Goal: Task Accomplishment & Management: Manage account settings

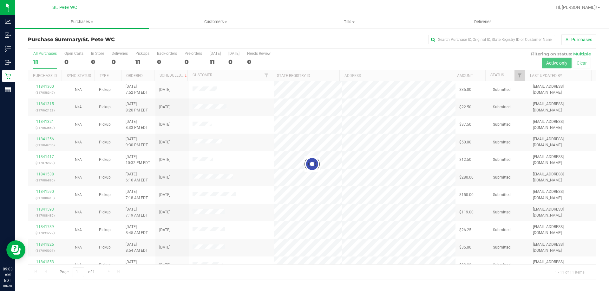
click at [42, 88] on div at bounding box center [311, 164] width 567 height 231
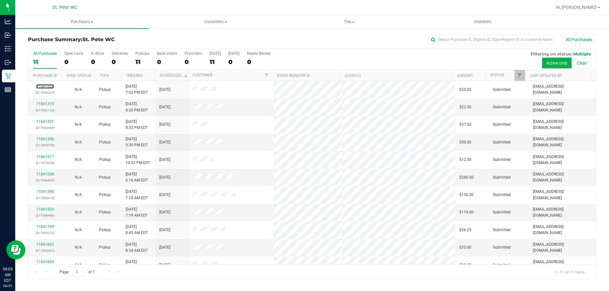
click at [43, 87] on link "11841300" at bounding box center [45, 86] width 18 height 4
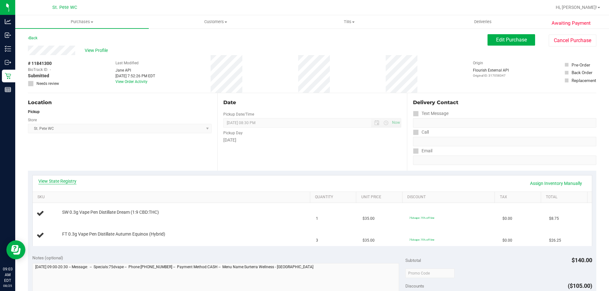
click at [71, 183] on link "View State Registry" at bounding box center [57, 181] width 38 height 6
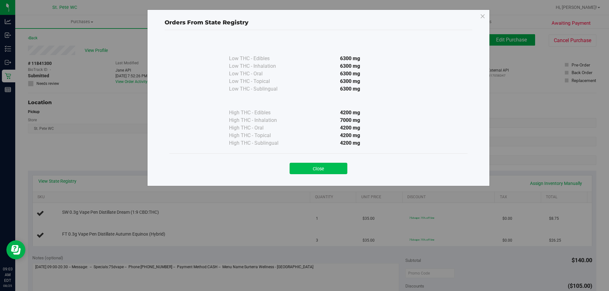
click at [311, 171] on button "Close" at bounding box center [318, 168] width 58 height 11
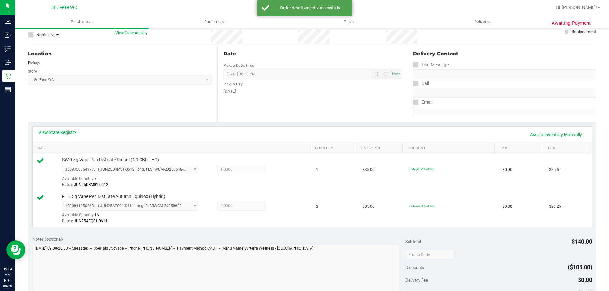
scroll to position [158, 0]
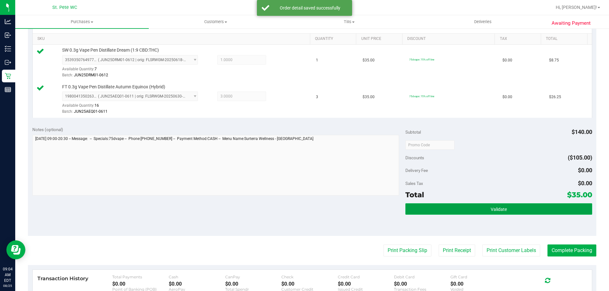
click at [478, 208] on button "Validate" at bounding box center [498, 208] width 186 height 11
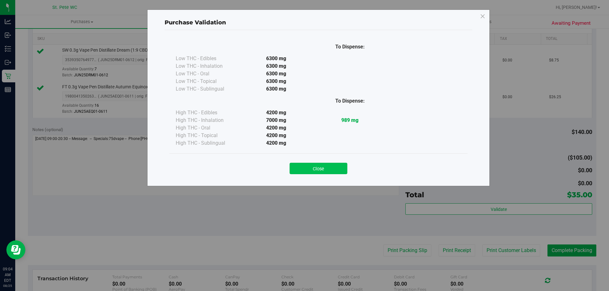
click at [320, 170] on button "Close" at bounding box center [318, 168] width 58 height 11
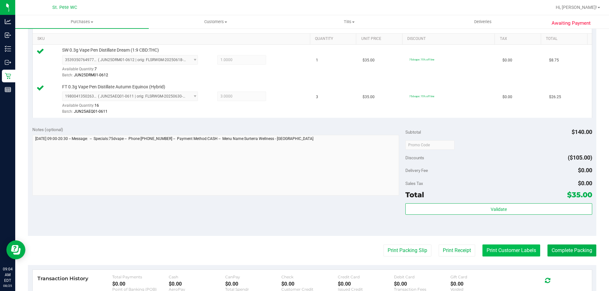
click at [492, 253] on button "Print Customer Labels" at bounding box center [511, 251] width 58 height 12
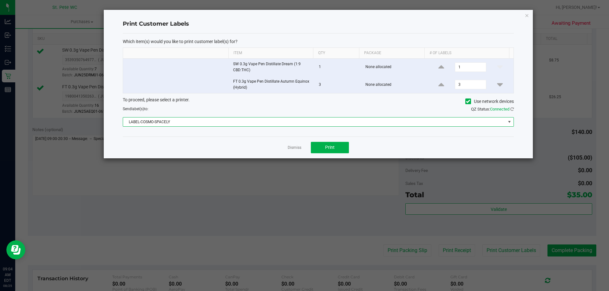
click at [455, 122] on span "LABEL-COSMO-SPACELY" at bounding box center [314, 122] width 382 height 9
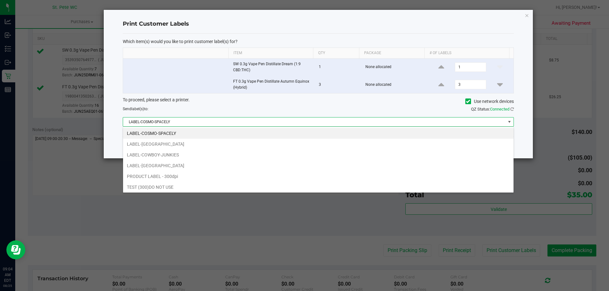
scroll to position [10, 390]
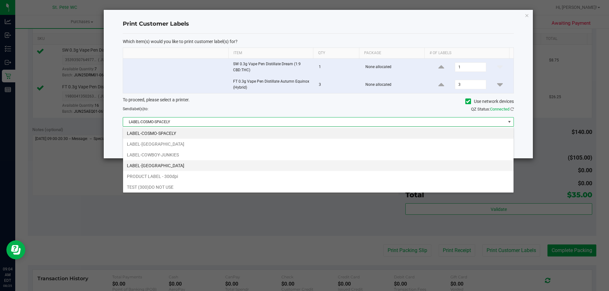
click at [357, 166] on li "LABEL-[GEOGRAPHIC_DATA]" at bounding box center [318, 165] width 390 height 11
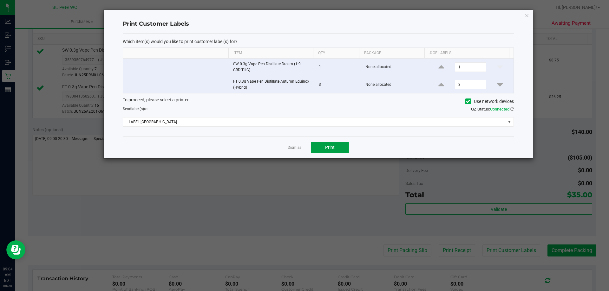
click at [343, 151] on button "Print" at bounding box center [330, 147] width 38 height 11
click at [291, 148] on link "Dismiss" at bounding box center [294, 147] width 14 height 5
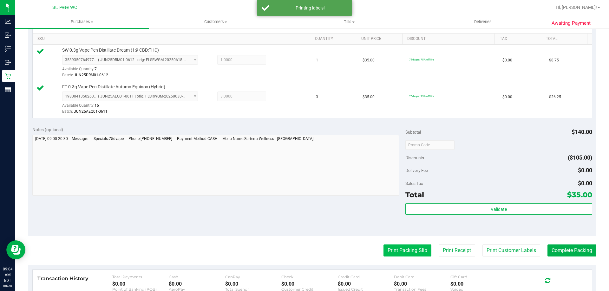
click at [397, 253] on button "Print Packing Slip" at bounding box center [407, 251] width 48 height 12
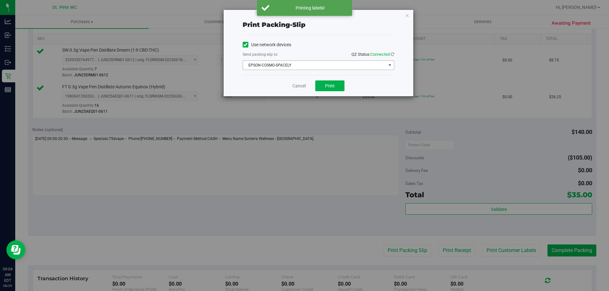
click at [328, 64] on span "EPSON-COSMO-SPACELY" at bounding box center [314, 65] width 143 height 9
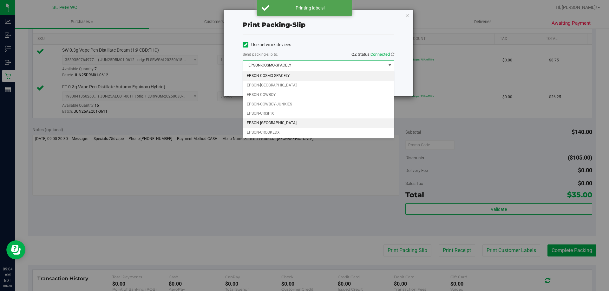
click at [312, 121] on li "EPSON-[GEOGRAPHIC_DATA]" at bounding box center [318, 124] width 151 height 10
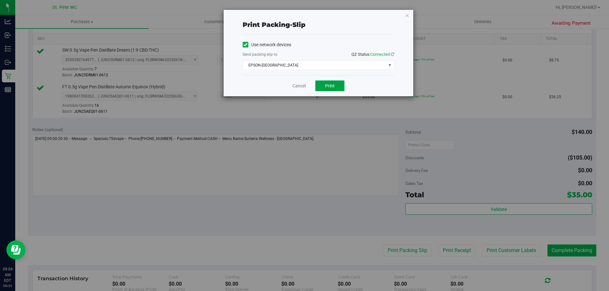
click at [330, 87] on span "Print" at bounding box center [330, 85] width 10 height 5
click at [292, 86] on link "Cancel" at bounding box center [298, 86] width 13 height 7
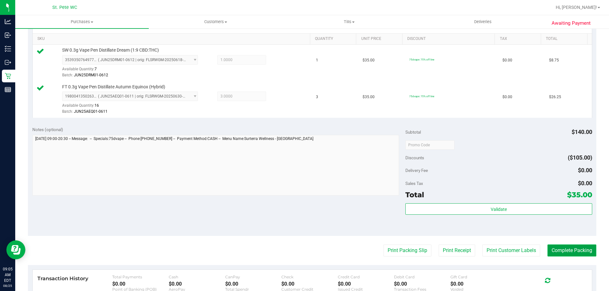
click at [562, 253] on button "Complete Packing" at bounding box center [571, 251] width 49 height 12
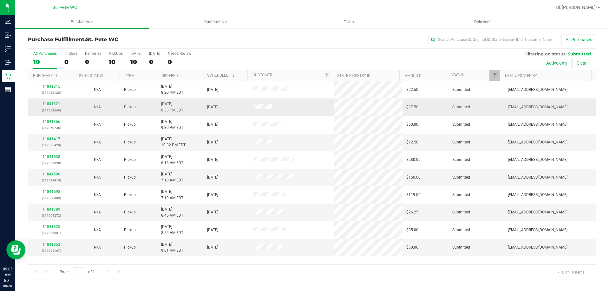
click at [51, 102] on link "11841321" at bounding box center [51, 104] width 18 height 4
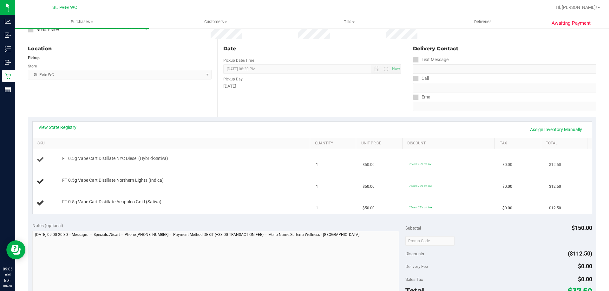
scroll to position [63, 0]
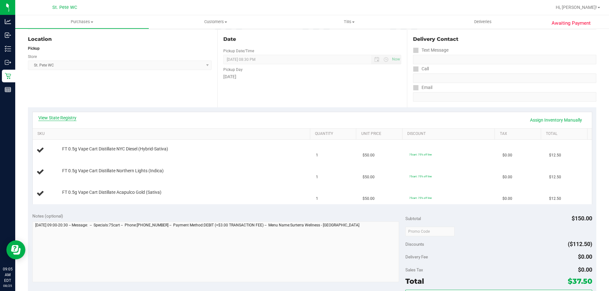
click at [66, 115] on link "View State Registry" at bounding box center [57, 118] width 38 height 6
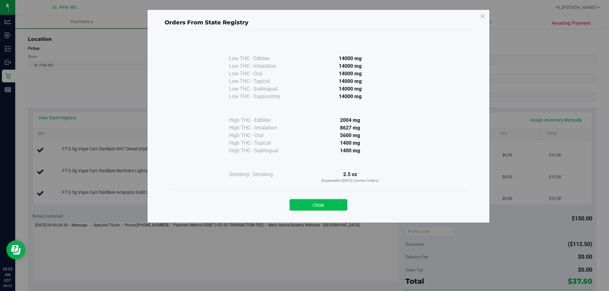
click at [328, 201] on button "Close" at bounding box center [318, 204] width 58 height 11
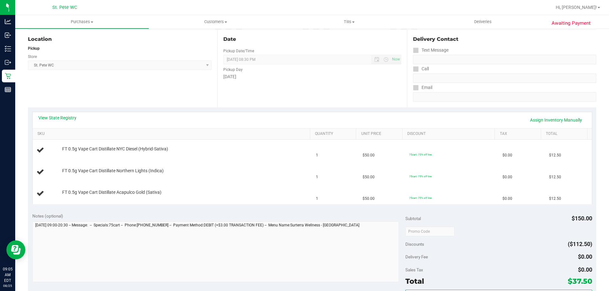
click at [283, 99] on div "Date Pickup Date/Time [DATE] Now [DATE] 08:30 PM Now Pickup Day [DATE]" at bounding box center [311, 69] width 189 height 78
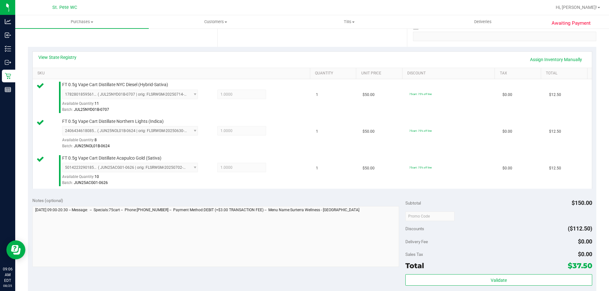
scroll to position [190, 0]
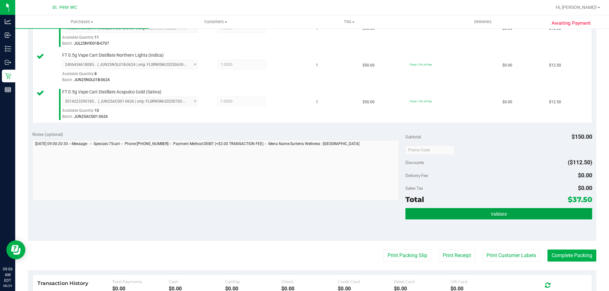
click at [490, 212] on span "Validate" at bounding box center [498, 214] width 16 height 5
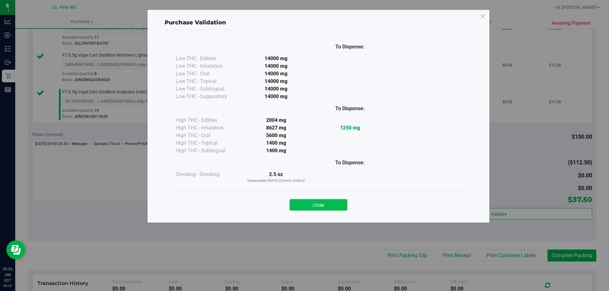
click at [309, 207] on button "Close" at bounding box center [318, 204] width 58 height 11
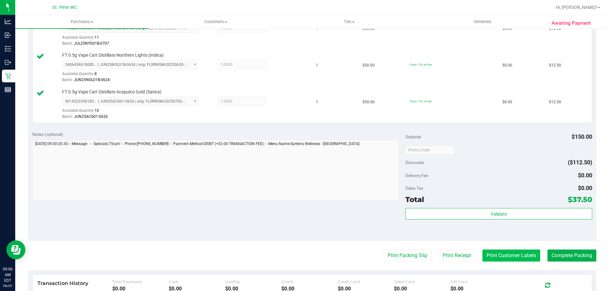
click at [512, 254] on button "Print Customer Labels" at bounding box center [511, 256] width 58 height 12
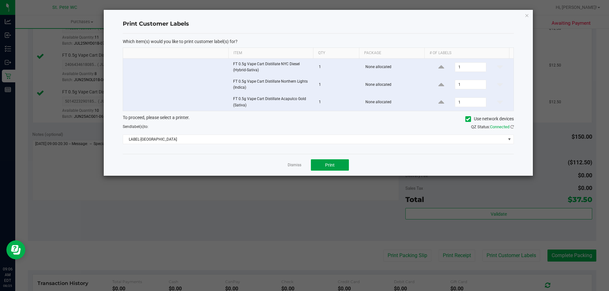
click at [338, 160] on button "Print" at bounding box center [330, 164] width 38 height 11
click at [288, 165] on link "Dismiss" at bounding box center [294, 165] width 14 height 5
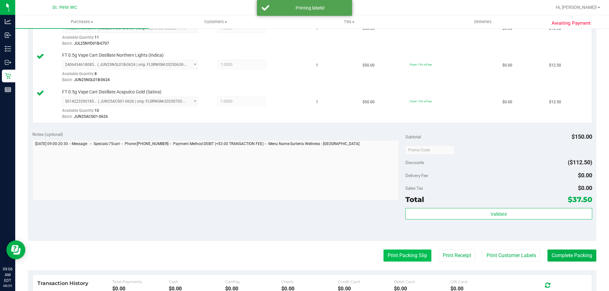
click at [383, 257] on button "Print Packing Slip" at bounding box center [407, 256] width 48 height 12
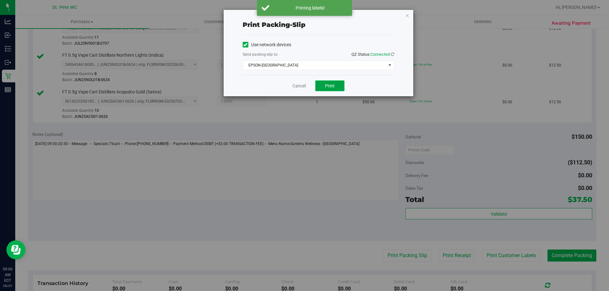
click at [323, 86] on button "Print" at bounding box center [329, 86] width 29 height 11
click at [293, 84] on link "Cancel" at bounding box center [298, 86] width 13 height 7
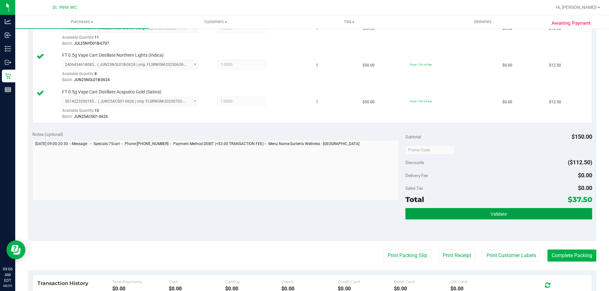
click at [509, 219] on button "Validate" at bounding box center [498, 213] width 186 height 11
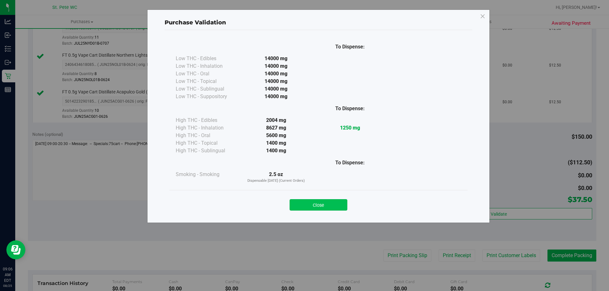
click at [319, 208] on button "Close" at bounding box center [318, 204] width 58 height 11
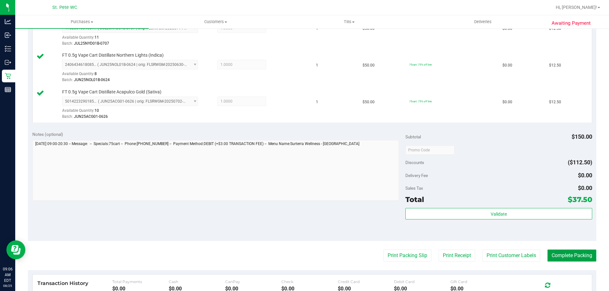
click at [570, 255] on button "Complete Packing" at bounding box center [571, 256] width 49 height 12
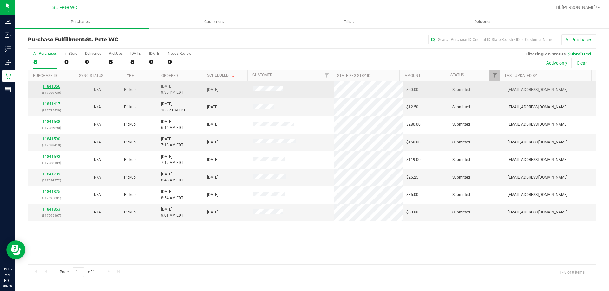
click at [50, 87] on link "11841356" at bounding box center [51, 86] width 18 height 4
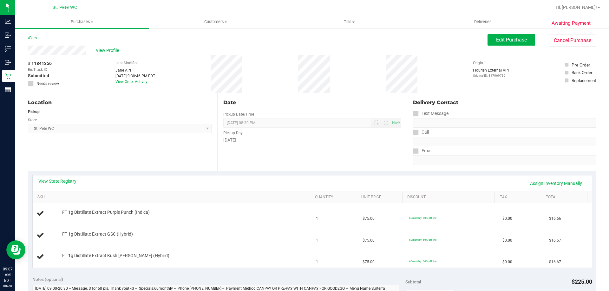
click at [56, 182] on link "View State Registry" at bounding box center [57, 181] width 38 height 6
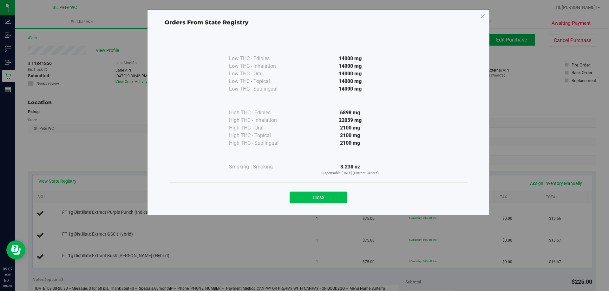
click at [310, 197] on button "Close" at bounding box center [318, 197] width 58 height 11
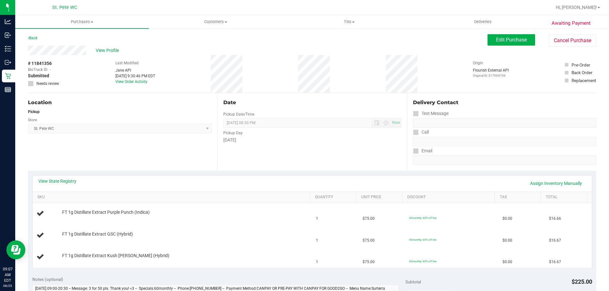
click at [127, 154] on div "Location Pickup Store [GEOGRAPHIC_DATA][PERSON_NAME] WC Select Store [PERSON_NA…" at bounding box center [122, 132] width 189 height 78
click at [36, 38] on link "Back" at bounding box center [33, 38] width 10 height 4
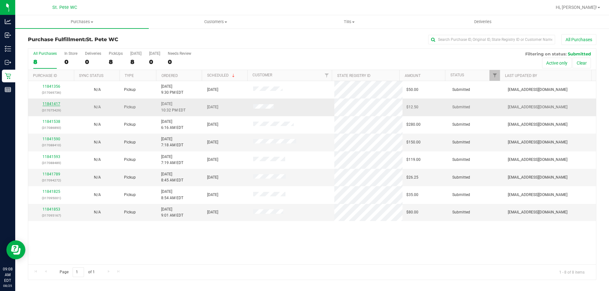
click at [51, 103] on link "11841417" at bounding box center [51, 104] width 18 height 4
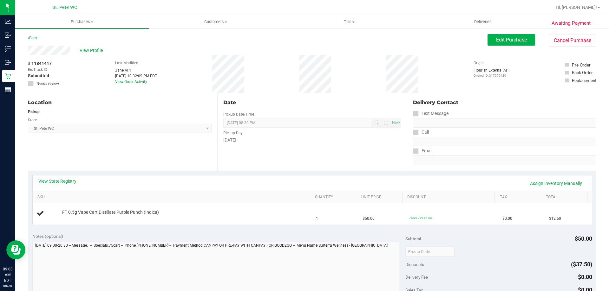
click at [51, 182] on link "View State Registry" at bounding box center [57, 181] width 38 height 6
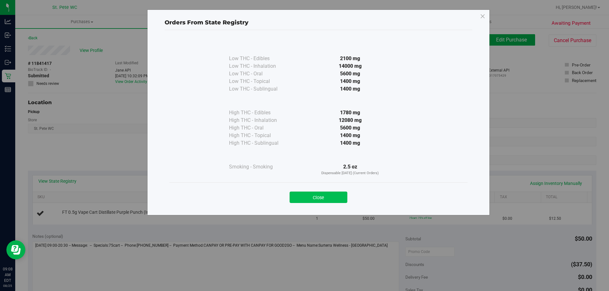
click at [308, 198] on button "Close" at bounding box center [318, 197] width 58 height 11
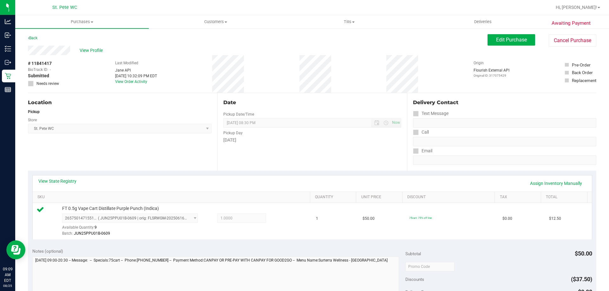
scroll to position [95, 0]
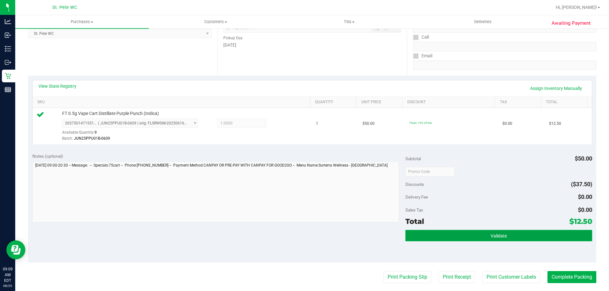
click at [500, 237] on span "Validate" at bounding box center [498, 236] width 16 height 5
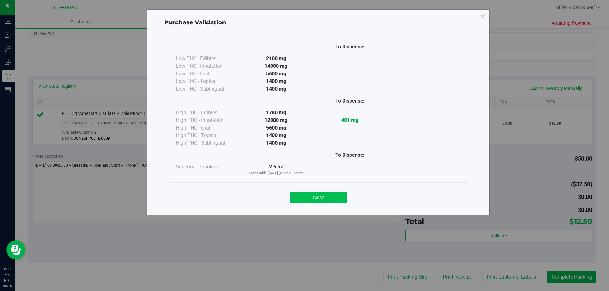
click at [332, 199] on button "Close" at bounding box center [318, 197] width 58 height 11
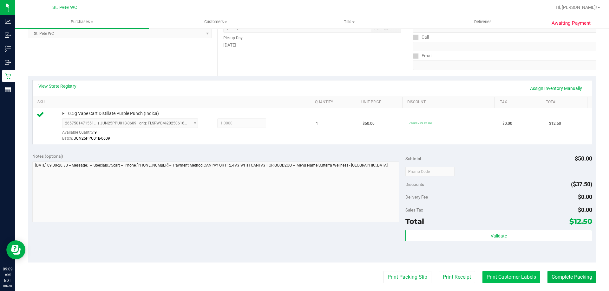
click at [499, 280] on button "Print Customer Labels" at bounding box center [511, 277] width 58 height 12
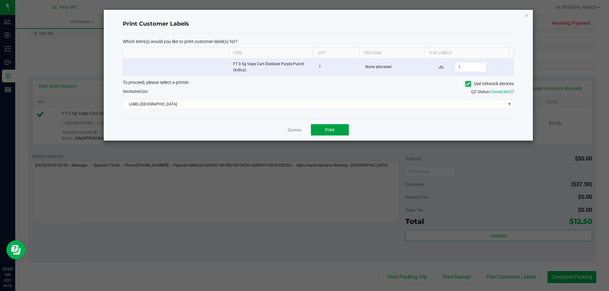
click at [331, 135] on button "Print" at bounding box center [330, 129] width 38 height 11
click at [288, 129] on link "Dismiss" at bounding box center [294, 130] width 14 height 5
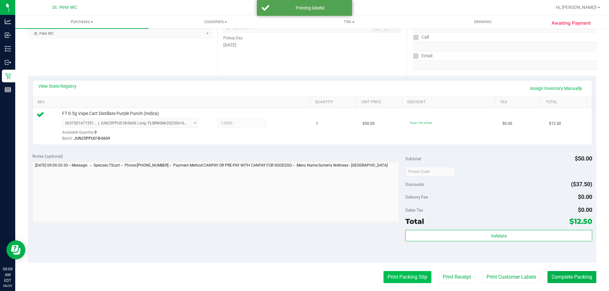
click at [388, 273] on button "Print Packing Slip" at bounding box center [407, 277] width 48 height 12
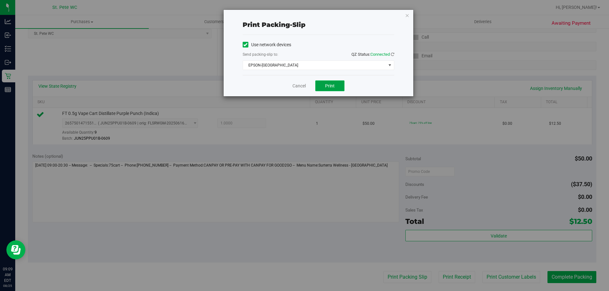
click at [331, 87] on span "Print" at bounding box center [330, 85] width 10 height 5
click at [297, 87] on link "Cancel" at bounding box center [298, 86] width 13 height 7
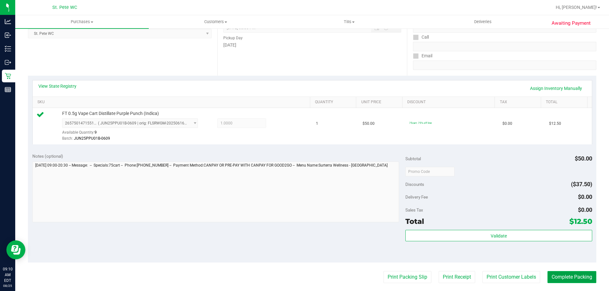
click at [573, 275] on button "Complete Packing" at bounding box center [571, 277] width 49 height 12
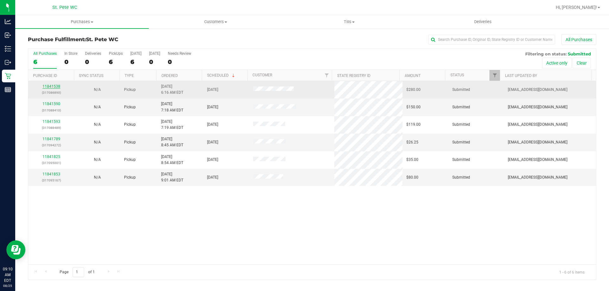
click at [56, 85] on link "11841538" at bounding box center [51, 86] width 18 height 4
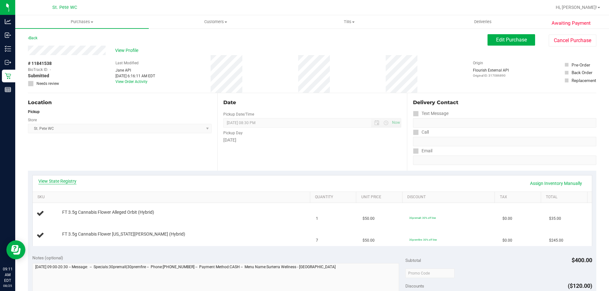
click at [70, 181] on link "View State Registry" at bounding box center [57, 181] width 38 height 6
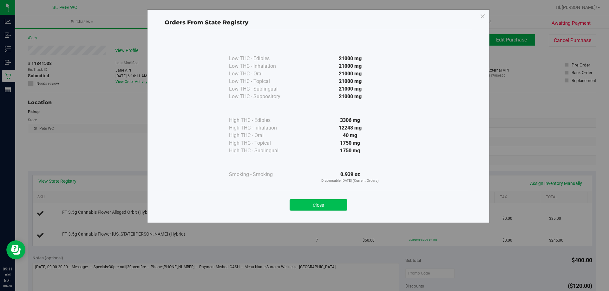
click at [307, 205] on button "Close" at bounding box center [318, 204] width 58 height 11
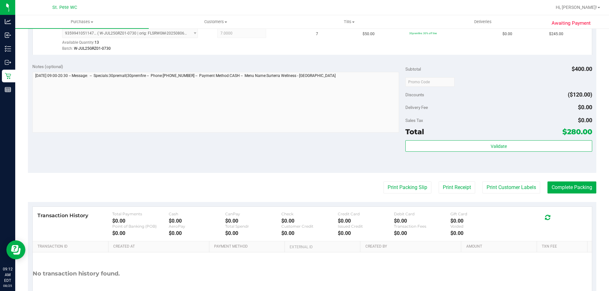
scroll to position [222, 0]
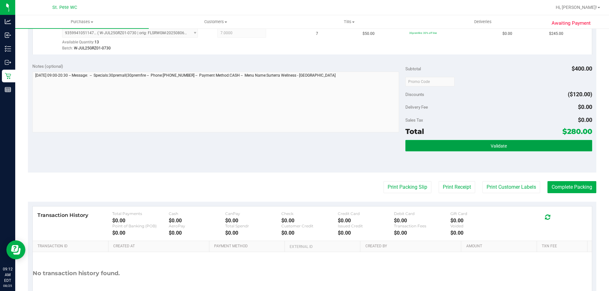
click at [476, 149] on button "Validate" at bounding box center [498, 145] width 186 height 11
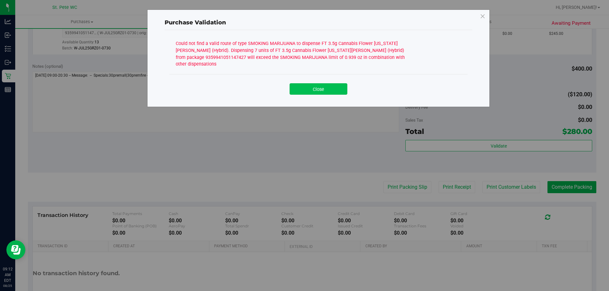
click at [331, 83] on button "Close" at bounding box center [318, 88] width 58 height 11
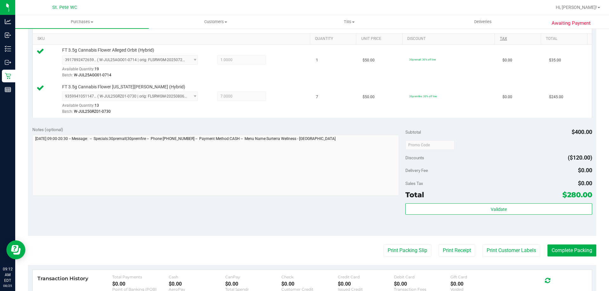
scroll to position [264, 0]
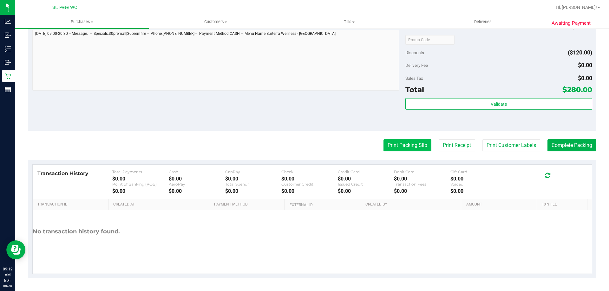
click at [393, 146] on button "Print Packing Slip" at bounding box center [407, 145] width 48 height 12
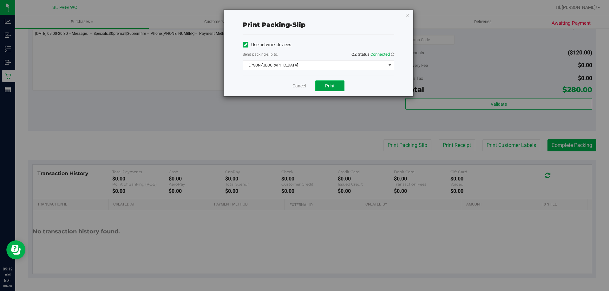
click at [336, 83] on button "Print" at bounding box center [329, 86] width 29 height 11
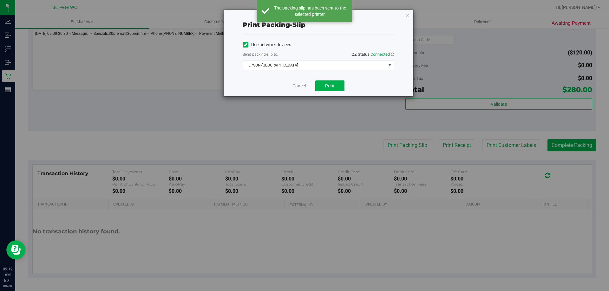
click at [299, 84] on link "Cancel" at bounding box center [298, 86] width 13 height 7
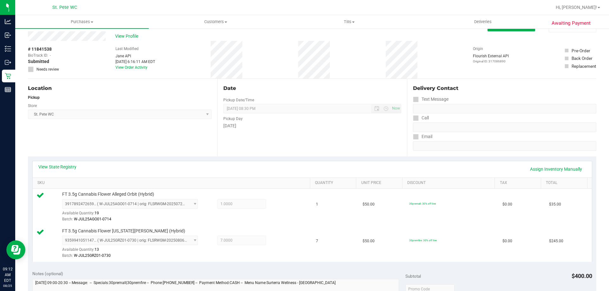
scroll to position [0, 0]
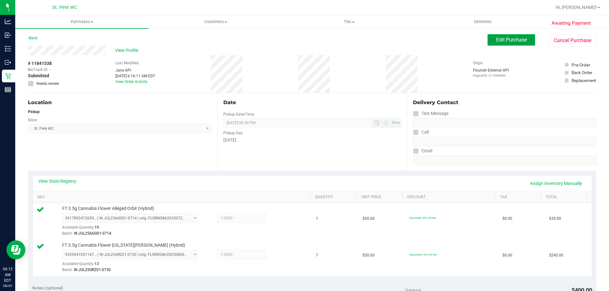
click at [496, 42] on span "Edit Purchase" at bounding box center [511, 40] width 31 height 6
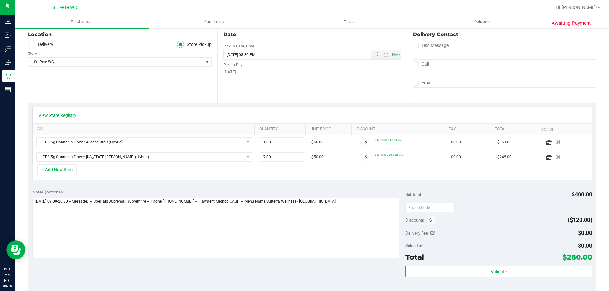
scroll to position [127, 0]
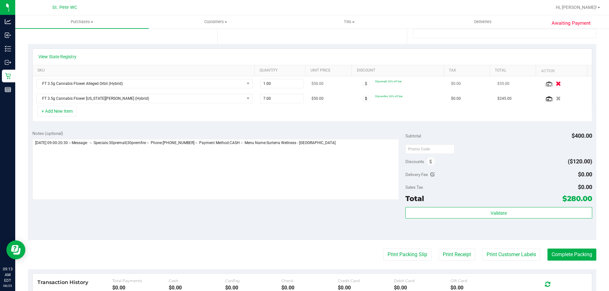
click at [555, 83] on icon "button" at bounding box center [557, 83] width 5 height 5
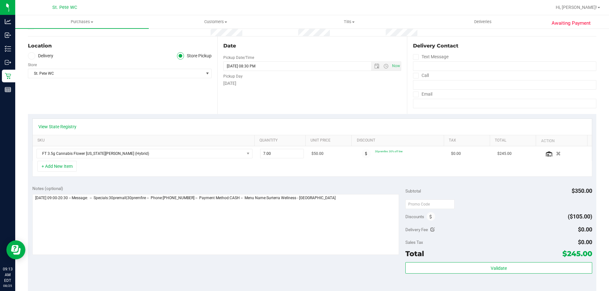
scroll to position [0, 0]
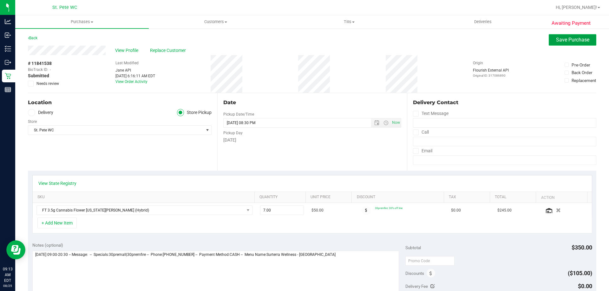
click at [559, 38] on span "Save Purchase" at bounding box center [572, 40] width 33 height 6
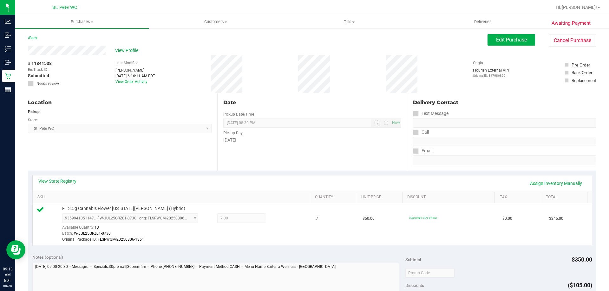
scroll to position [95, 0]
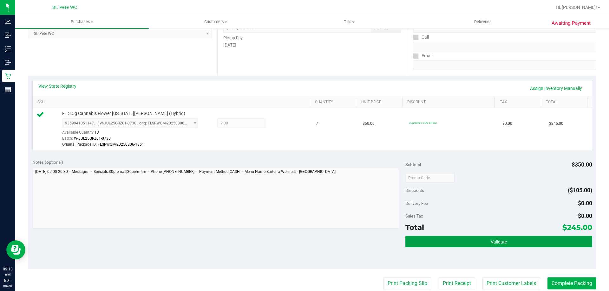
click at [494, 244] on span "Validate" at bounding box center [498, 242] width 16 height 5
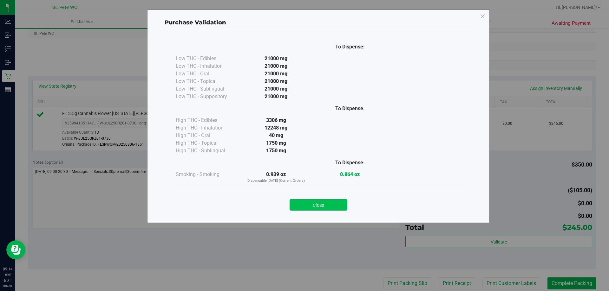
click at [311, 200] on button "Close" at bounding box center [318, 204] width 58 height 11
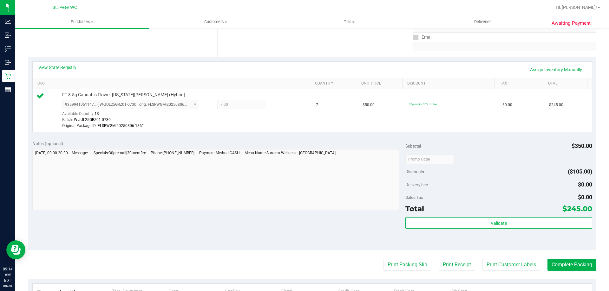
scroll to position [158, 0]
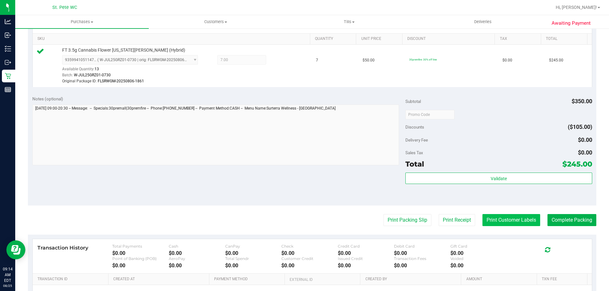
click at [507, 219] on button "Print Customer Labels" at bounding box center [511, 220] width 58 height 12
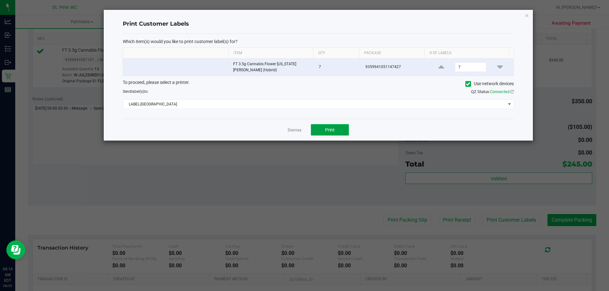
click at [331, 132] on span "Print" at bounding box center [330, 129] width 10 height 5
click at [294, 132] on link "Dismiss" at bounding box center [294, 130] width 14 height 5
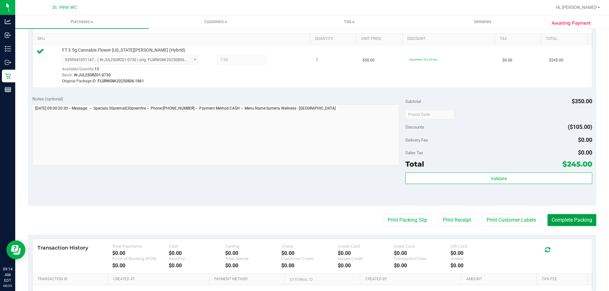
click at [562, 221] on button "Complete Packing" at bounding box center [571, 220] width 49 height 12
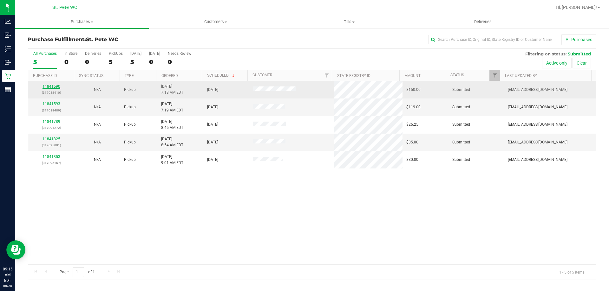
click at [44, 87] on link "11841590" at bounding box center [51, 86] width 18 height 4
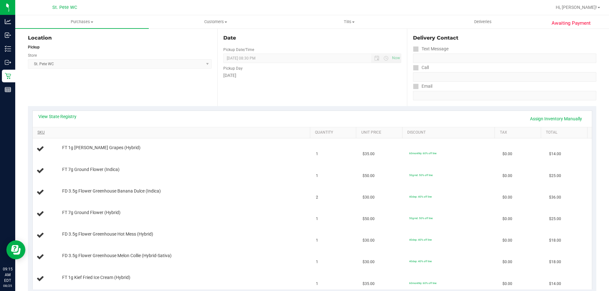
scroll to position [63, 0]
click at [52, 118] on link "View State Registry" at bounding box center [57, 118] width 38 height 6
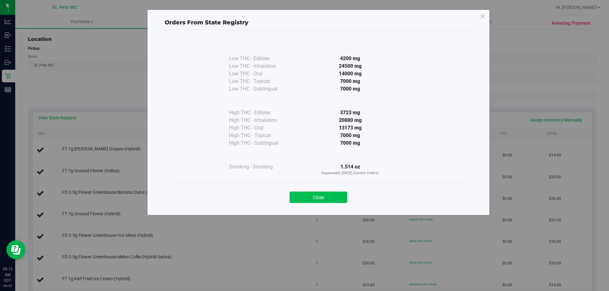
click at [296, 196] on button "Close" at bounding box center [318, 197] width 58 height 11
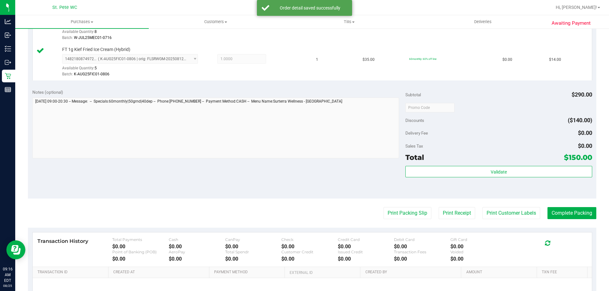
scroll to position [380, 0]
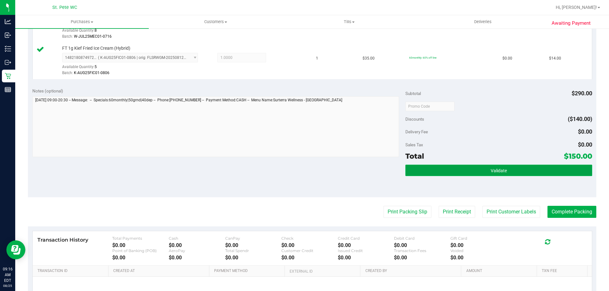
click at [500, 172] on span "Validate" at bounding box center [498, 170] width 16 height 5
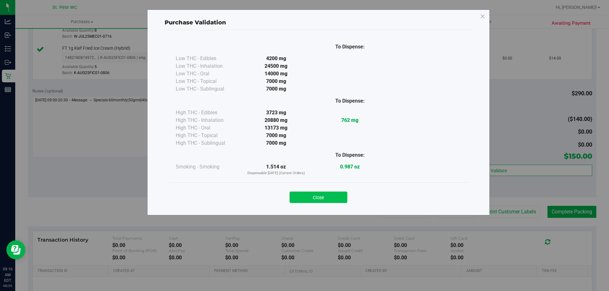
click at [329, 198] on button "Close" at bounding box center [318, 197] width 58 height 11
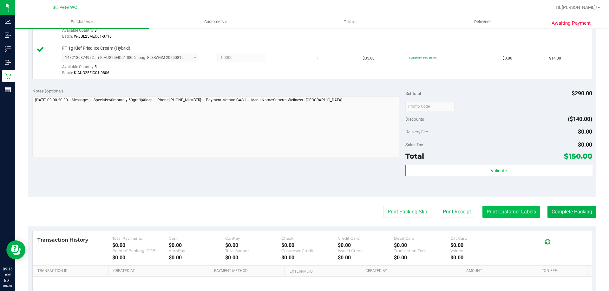
click at [513, 217] on button "Print Customer Labels" at bounding box center [511, 212] width 58 height 12
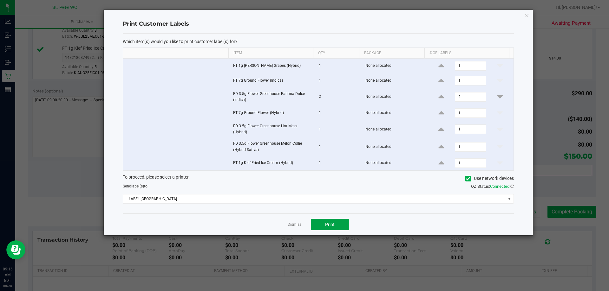
click at [332, 226] on span "Print" at bounding box center [330, 224] width 10 height 5
click at [293, 223] on link "Dismiss" at bounding box center [294, 224] width 14 height 5
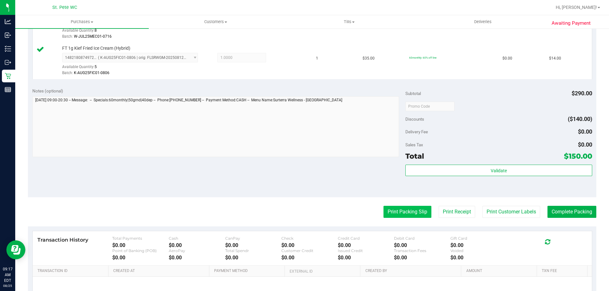
click at [391, 215] on button "Print Packing Slip" at bounding box center [407, 212] width 48 height 12
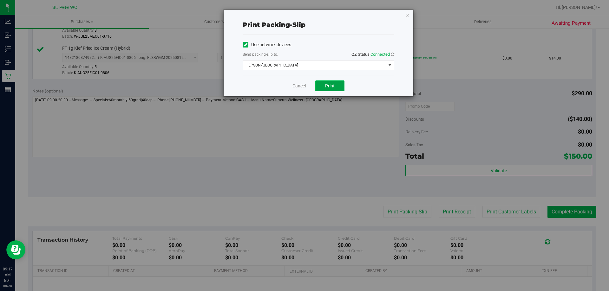
click at [326, 85] on span "Print" at bounding box center [330, 85] width 10 height 5
click at [300, 87] on link "Cancel" at bounding box center [298, 86] width 13 height 7
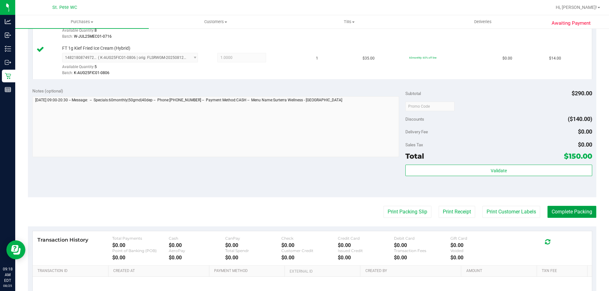
click at [563, 216] on button "Complete Packing" at bounding box center [571, 212] width 49 height 12
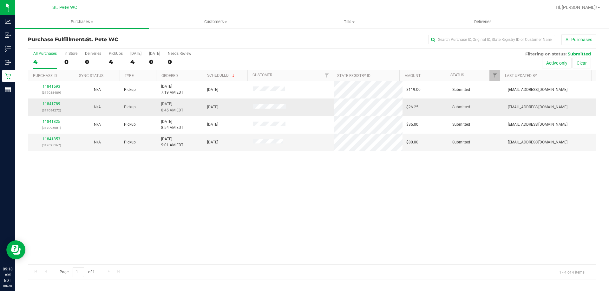
click at [49, 102] on link "11841789" at bounding box center [51, 104] width 18 height 4
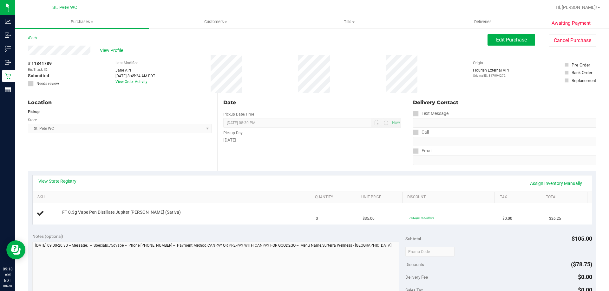
click at [65, 182] on link "View State Registry" at bounding box center [57, 181] width 38 height 6
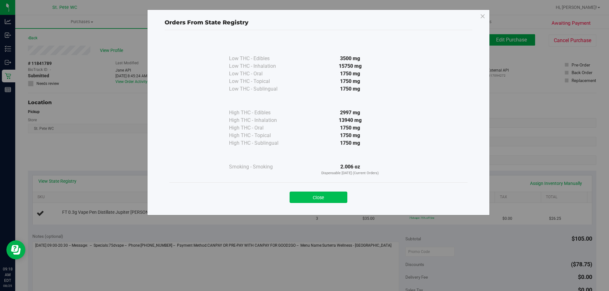
click at [317, 196] on button "Close" at bounding box center [318, 197] width 58 height 11
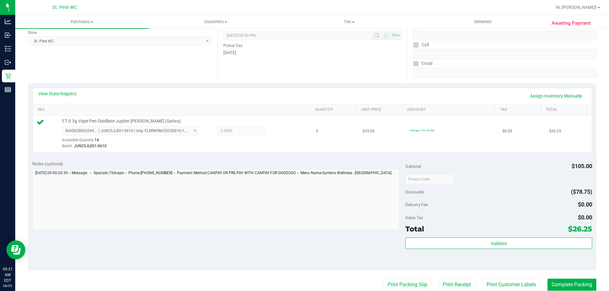
scroll to position [95, 0]
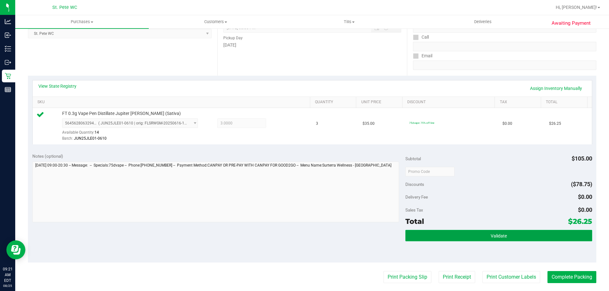
click at [471, 234] on button "Validate" at bounding box center [498, 235] width 186 height 11
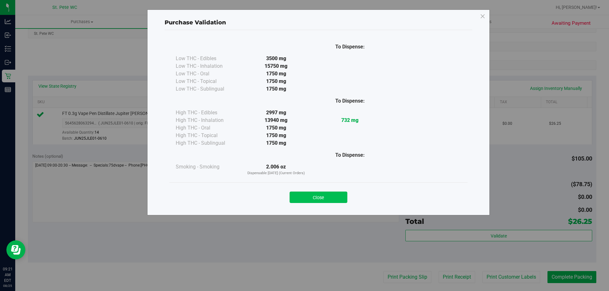
click at [319, 197] on button "Close" at bounding box center [318, 197] width 58 height 11
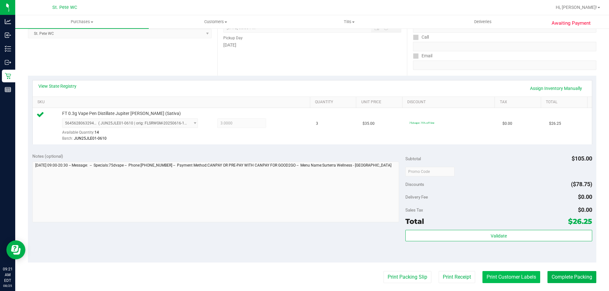
click at [497, 274] on button "Print Customer Labels" at bounding box center [511, 277] width 58 height 12
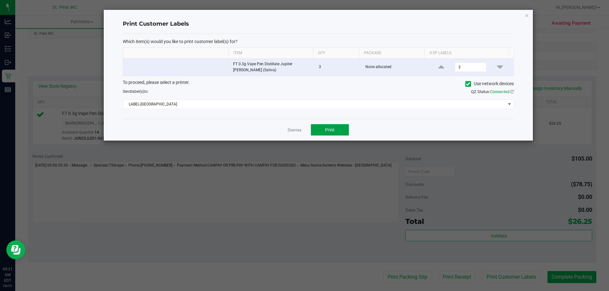
click at [336, 126] on button "Print" at bounding box center [330, 129] width 38 height 11
click at [296, 129] on link "Dismiss" at bounding box center [294, 130] width 14 height 5
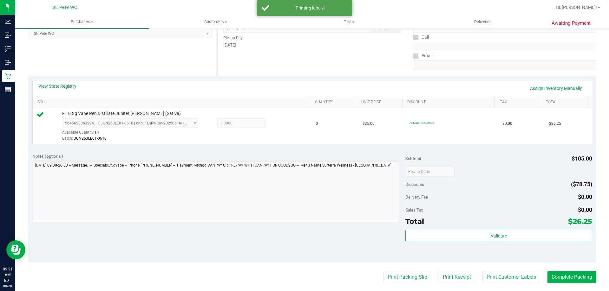
click at [389, 284] on purchase-details "Back Edit Purchase Cancel Purchase View Profile # 11841789 BioTrack ID: - Submi…" at bounding box center [312, 174] width 568 height 471
click at [388, 281] on button "Print Packing Slip" at bounding box center [407, 277] width 48 height 12
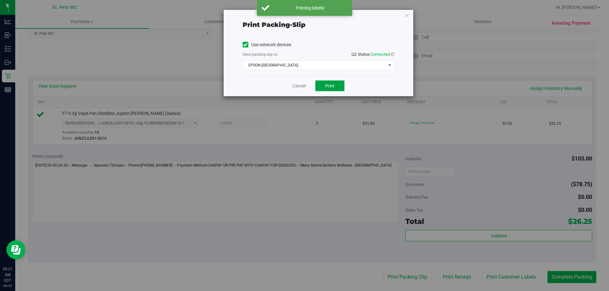
click at [329, 81] on button "Print" at bounding box center [329, 86] width 29 height 11
click at [300, 85] on link "Cancel" at bounding box center [298, 86] width 13 height 7
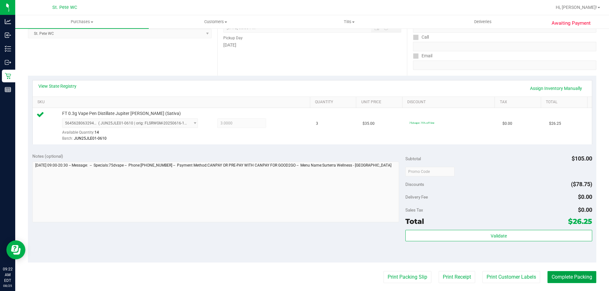
click at [564, 282] on button "Complete Packing" at bounding box center [571, 277] width 49 height 12
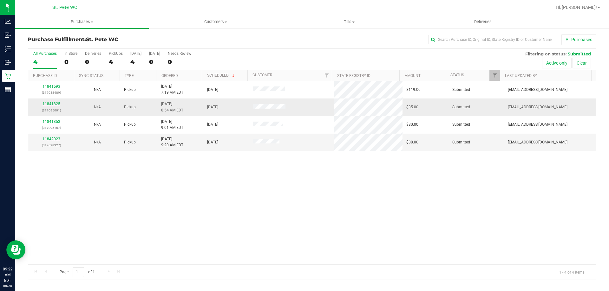
click at [50, 103] on link "11841825" at bounding box center [51, 104] width 18 height 4
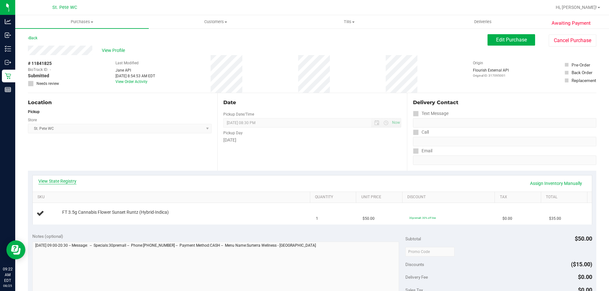
click at [64, 181] on link "View State Registry" at bounding box center [57, 181] width 38 height 6
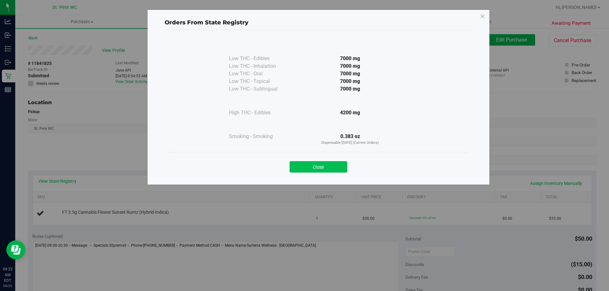
click at [319, 171] on button "Close" at bounding box center [318, 166] width 58 height 11
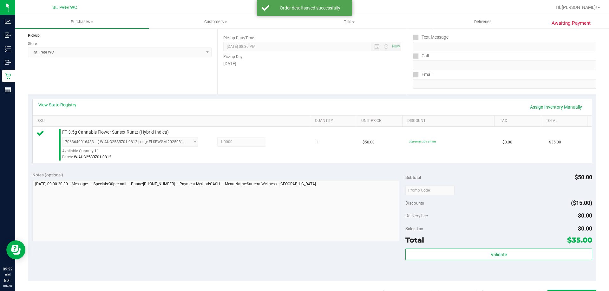
scroll to position [158, 0]
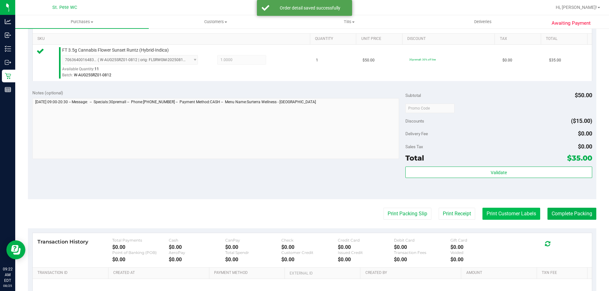
click at [503, 220] on button "Print Customer Labels" at bounding box center [511, 214] width 58 height 12
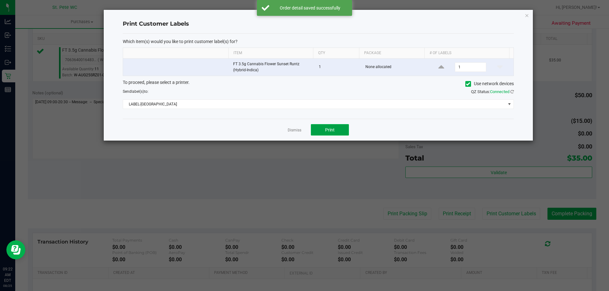
click at [315, 132] on button "Print" at bounding box center [330, 129] width 38 height 11
click at [292, 132] on link "Dismiss" at bounding box center [294, 130] width 14 height 5
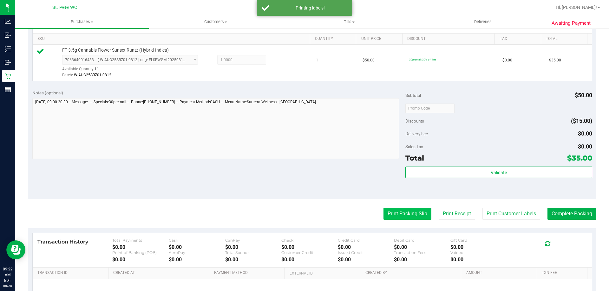
click at [402, 215] on button "Print Packing Slip" at bounding box center [407, 214] width 48 height 12
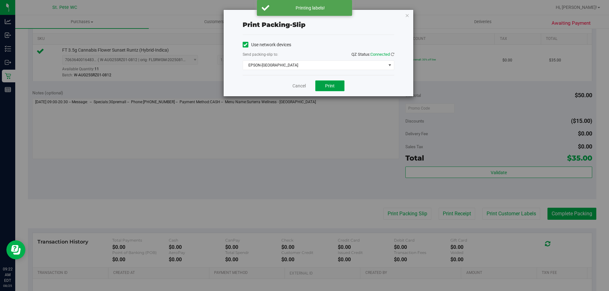
click at [335, 89] on button "Print" at bounding box center [329, 86] width 29 height 11
click at [293, 89] on link "Cancel" at bounding box center [298, 86] width 13 height 7
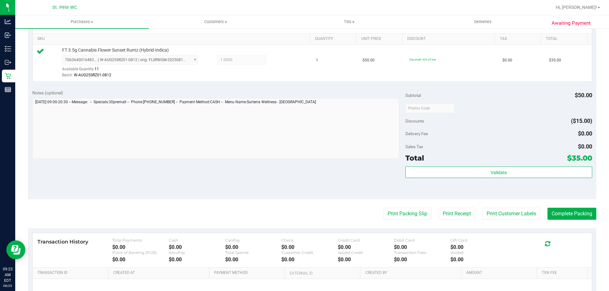
click at [368, 176] on div "Notes (optional) Subtotal $50.00 Discounts ($15.00) Delivery Fee $0.00 Sales Ta…" at bounding box center [312, 142] width 568 height 114
click at [562, 214] on button "Complete Packing" at bounding box center [571, 214] width 49 height 12
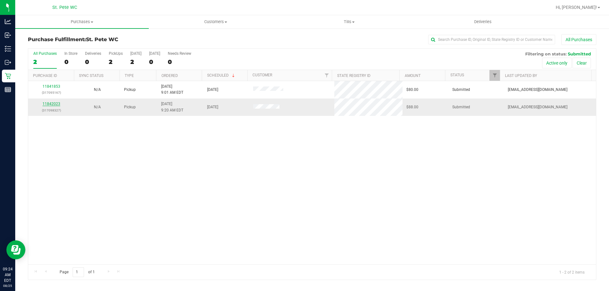
click at [52, 104] on link "11842023" at bounding box center [51, 104] width 18 height 4
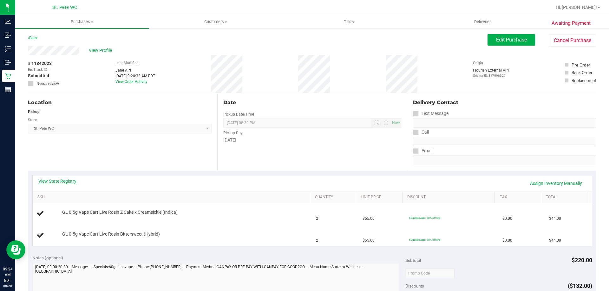
click at [51, 182] on link "View State Registry" at bounding box center [57, 181] width 38 height 6
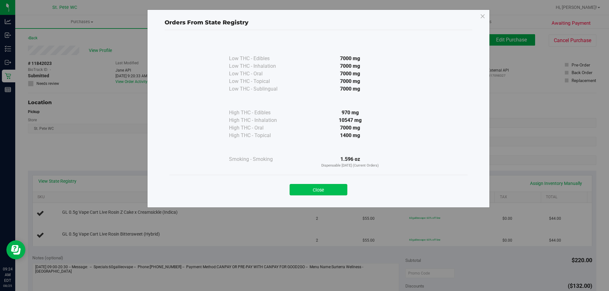
click at [324, 192] on button "Close" at bounding box center [318, 189] width 58 height 11
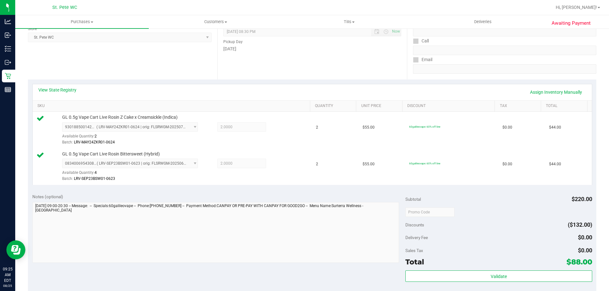
scroll to position [95, 0]
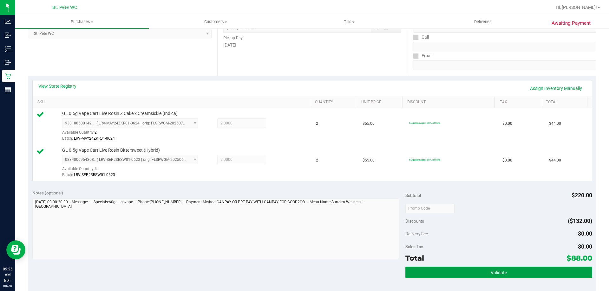
click at [502, 271] on span "Validate" at bounding box center [498, 272] width 16 height 5
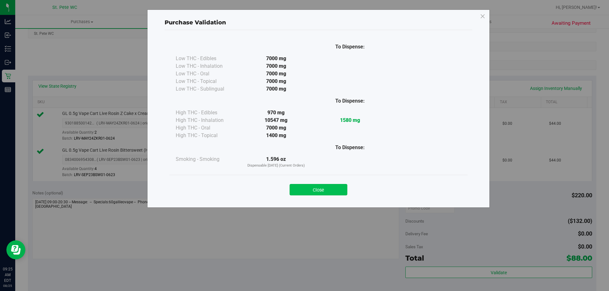
click at [305, 194] on button "Close" at bounding box center [318, 189] width 58 height 11
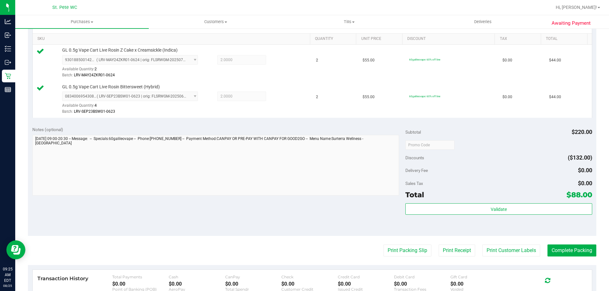
scroll to position [190, 0]
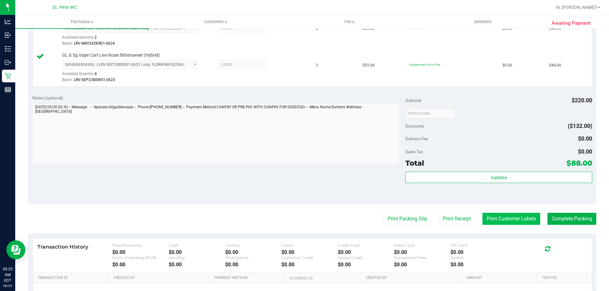
click at [491, 216] on button "Print Customer Labels" at bounding box center [511, 219] width 58 height 12
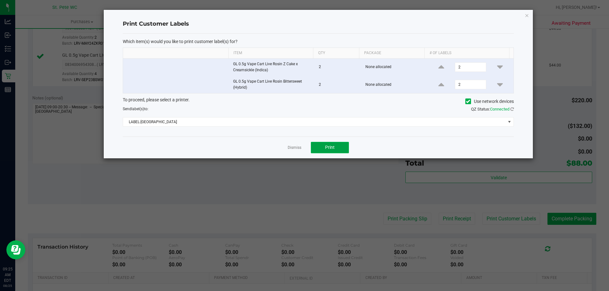
click at [331, 148] on span "Print" at bounding box center [330, 147] width 10 height 5
click at [297, 149] on link "Dismiss" at bounding box center [294, 147] width 14 height 5
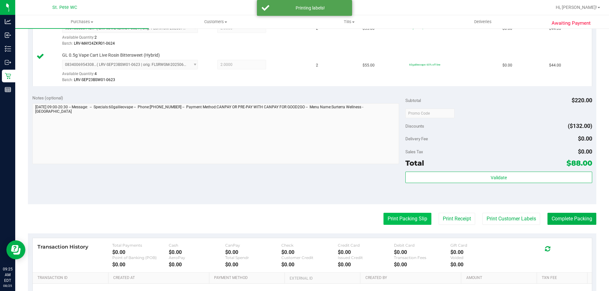
click at [386, 224] on button "Print Packing Slip" at bounding box center [407, 219] width 48 height 12
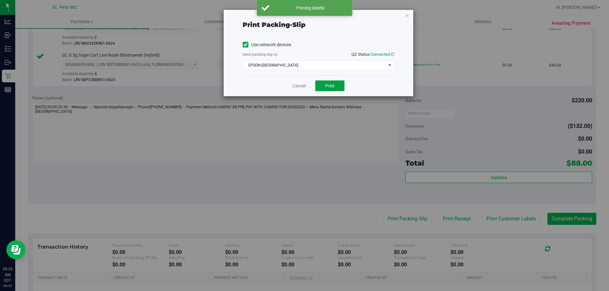
click at [320, 83] on button "Print" at bounding box center [329, 86] width 29 height 11
click at [304, 84] on link "Cancel" at bounding box center [298, 86] width 13 height 7
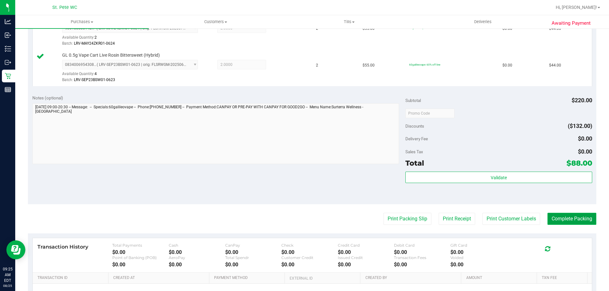
click at [572, 215] on button "Complete Packing" at bounding box center [571, 219] width 49 height 12
